Goal: Check status: Check status

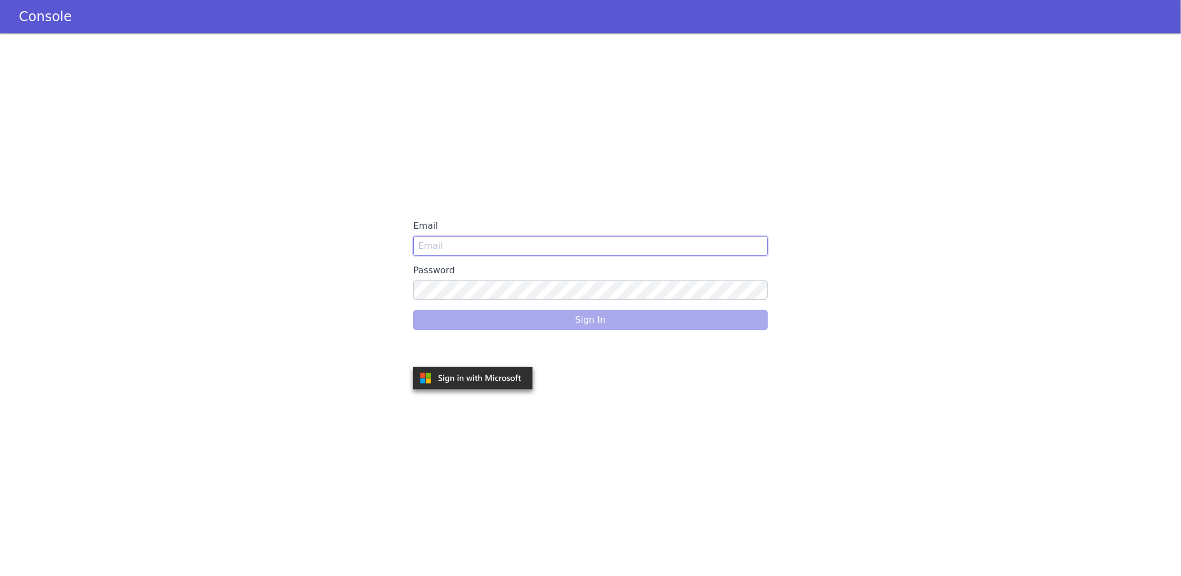
type input "[PERSON_NAME][EMAIL_ADDRESS][DOMAIN_NAME]"
click at [548, 315] on div "Sign In" at bounding box center [590, 319] width 354 height 31
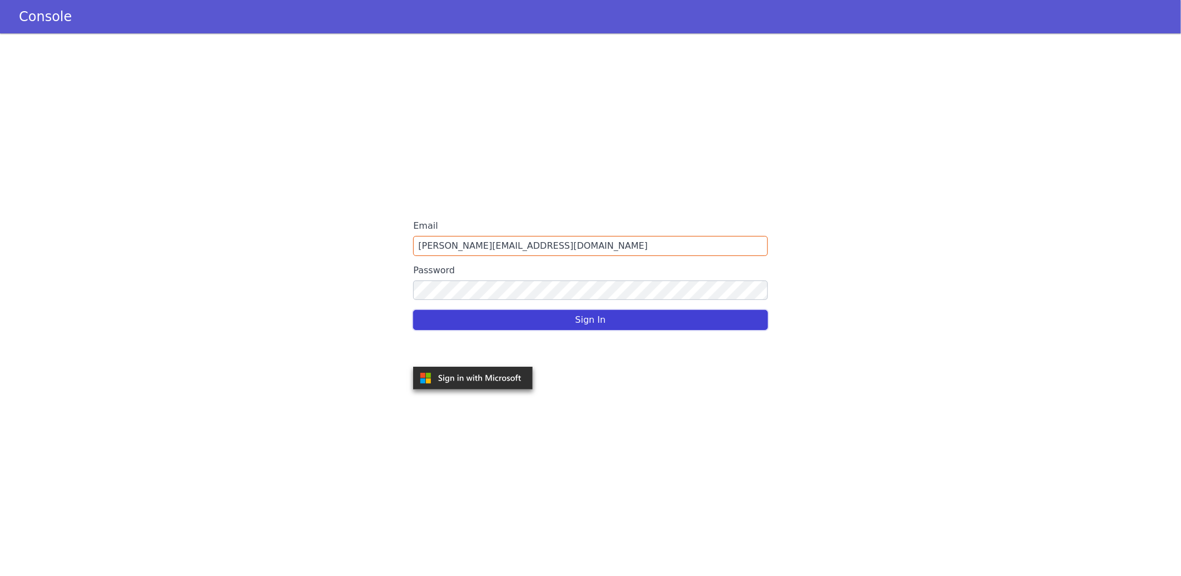
click at [621, 316] on button "Sign In" at bounding box center [590, 320] width 354 height 20
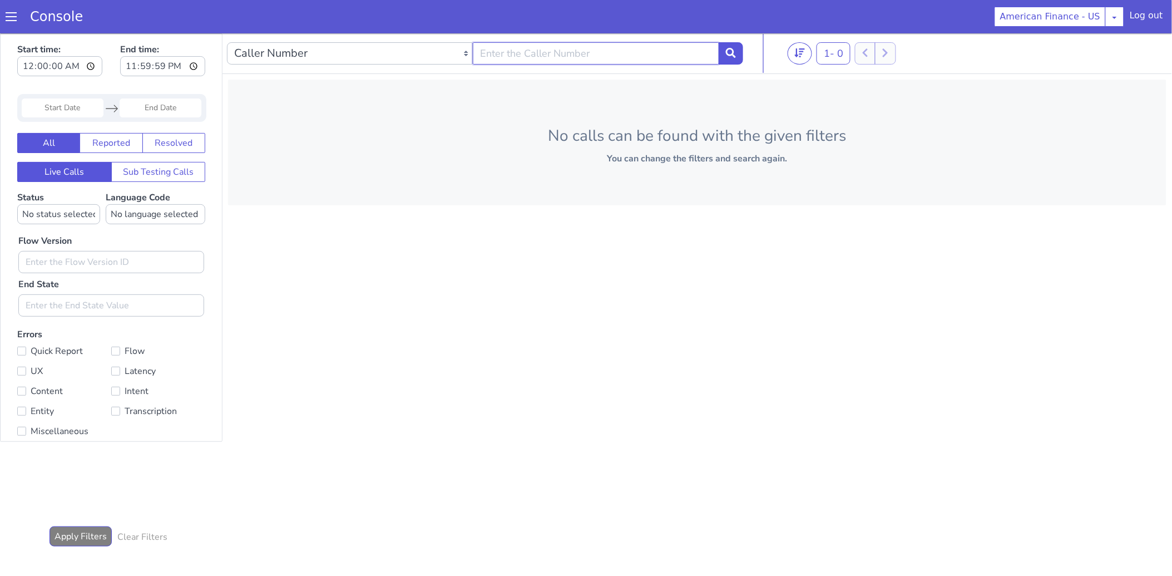
click at [527, 56] on input "text" at bounding box center [596, 53] width 246 height 22
type input "3023636728"
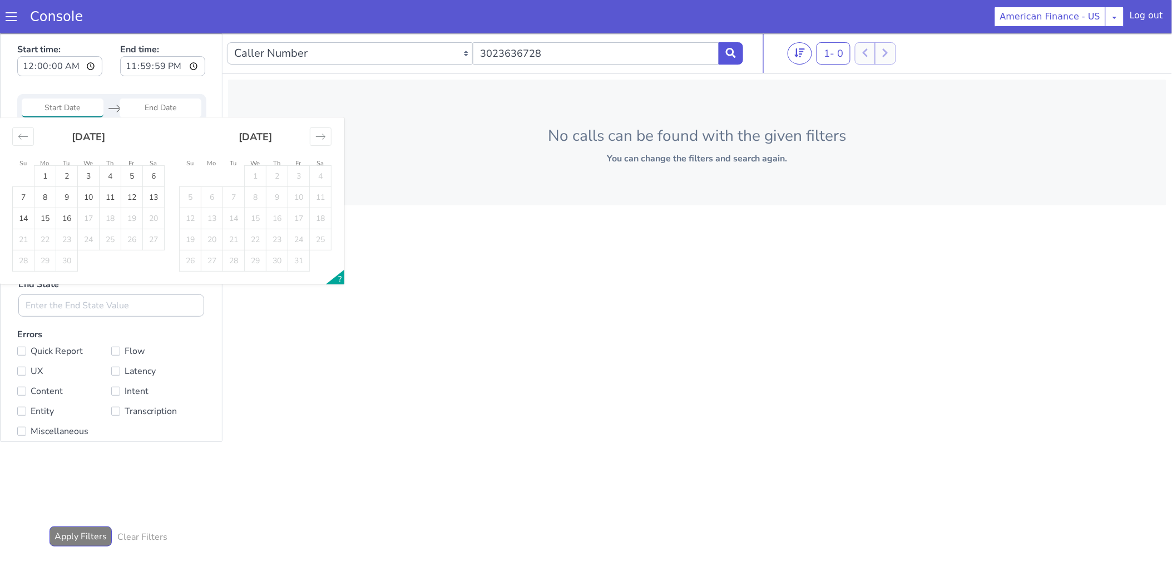
click at [83, 110] on input "Start Date" at bounding box center [63, 107] width 82 height 19
click at [49, 216] on td "15" at bounding box center [45, 217] width 22 height 21
type input "[DATE]"
click at [71, 214] on td "16" at bounding box center [67, 217] width 22 height 21
type input "[DATE]"
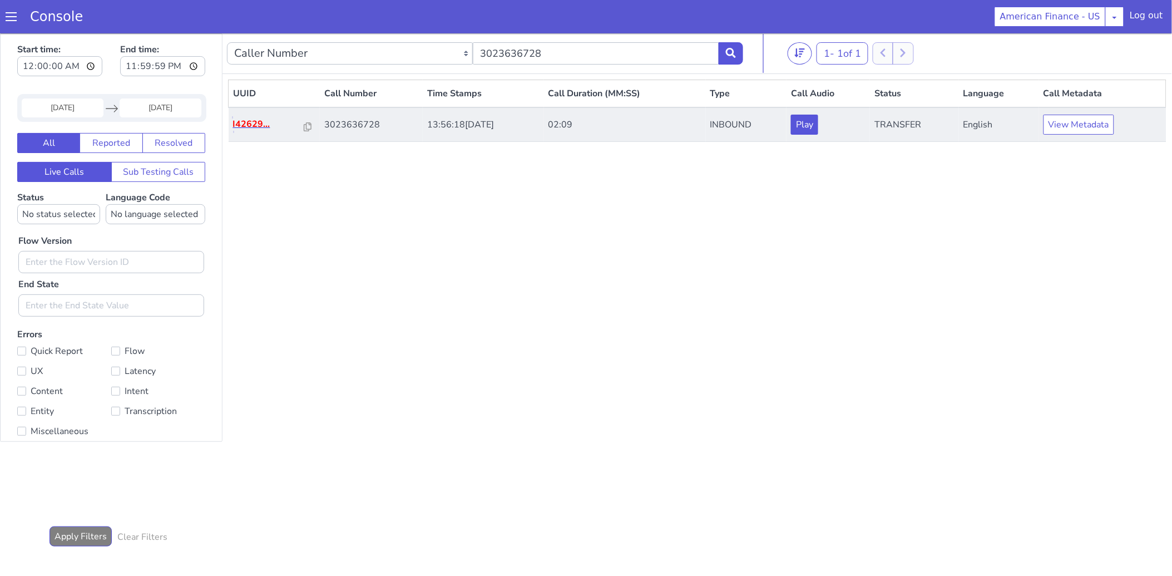
click at [247, 123] on p "I42629..." at bounding box center [269, 123] width 72 height 13
